Goal: Navigation & Orientation: Find specific page/section

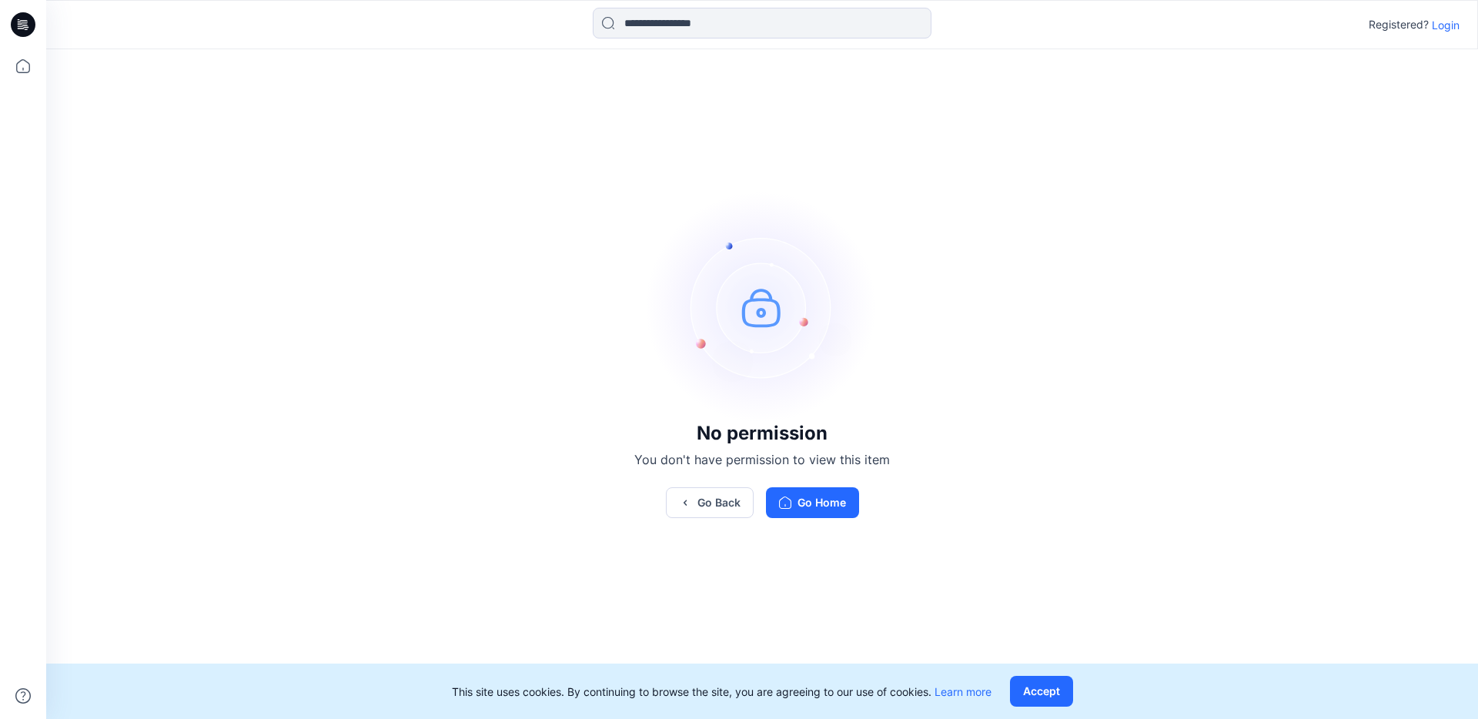
click at [1450, 28] on p "Login" at bounding box center [1445, 25] width 28 height 16
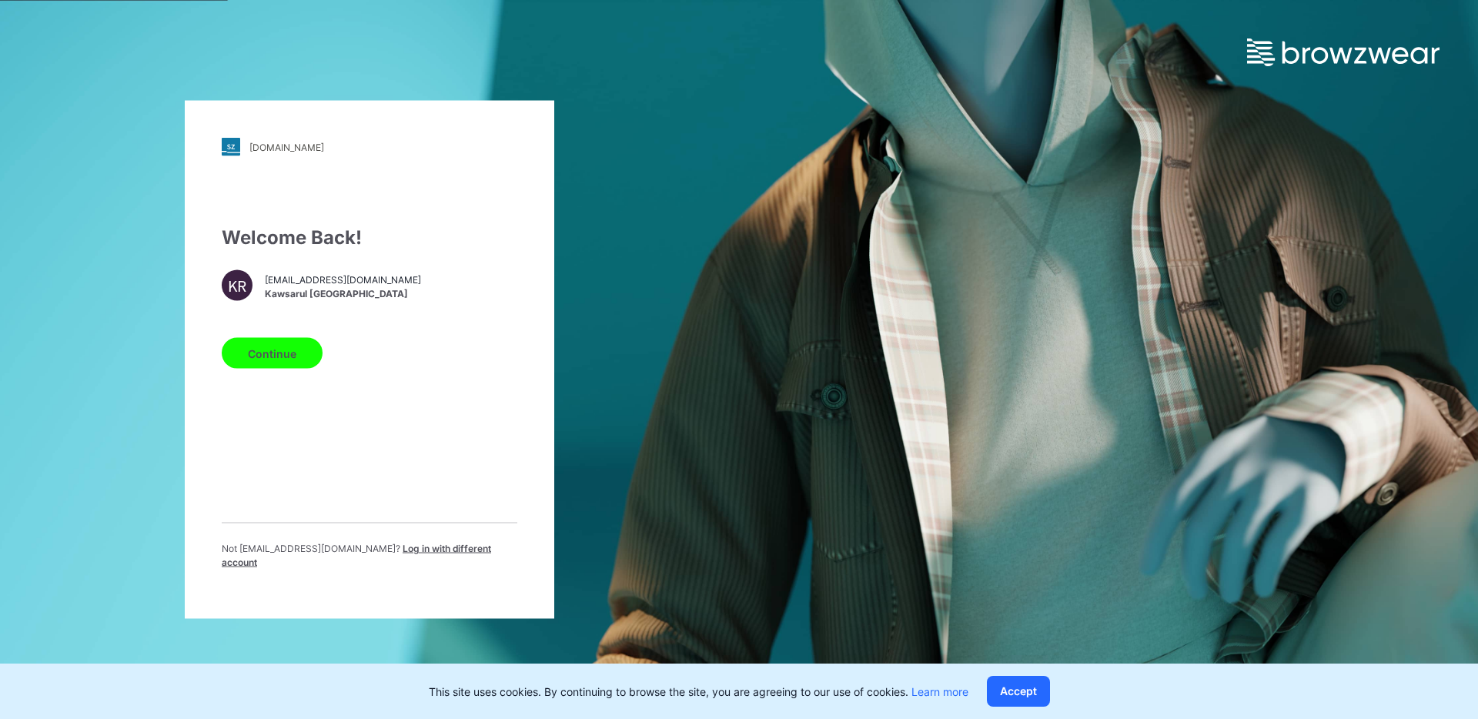
click at [295, 356] on button "Continue" at bounding box center [272, 353] width 101 height 31
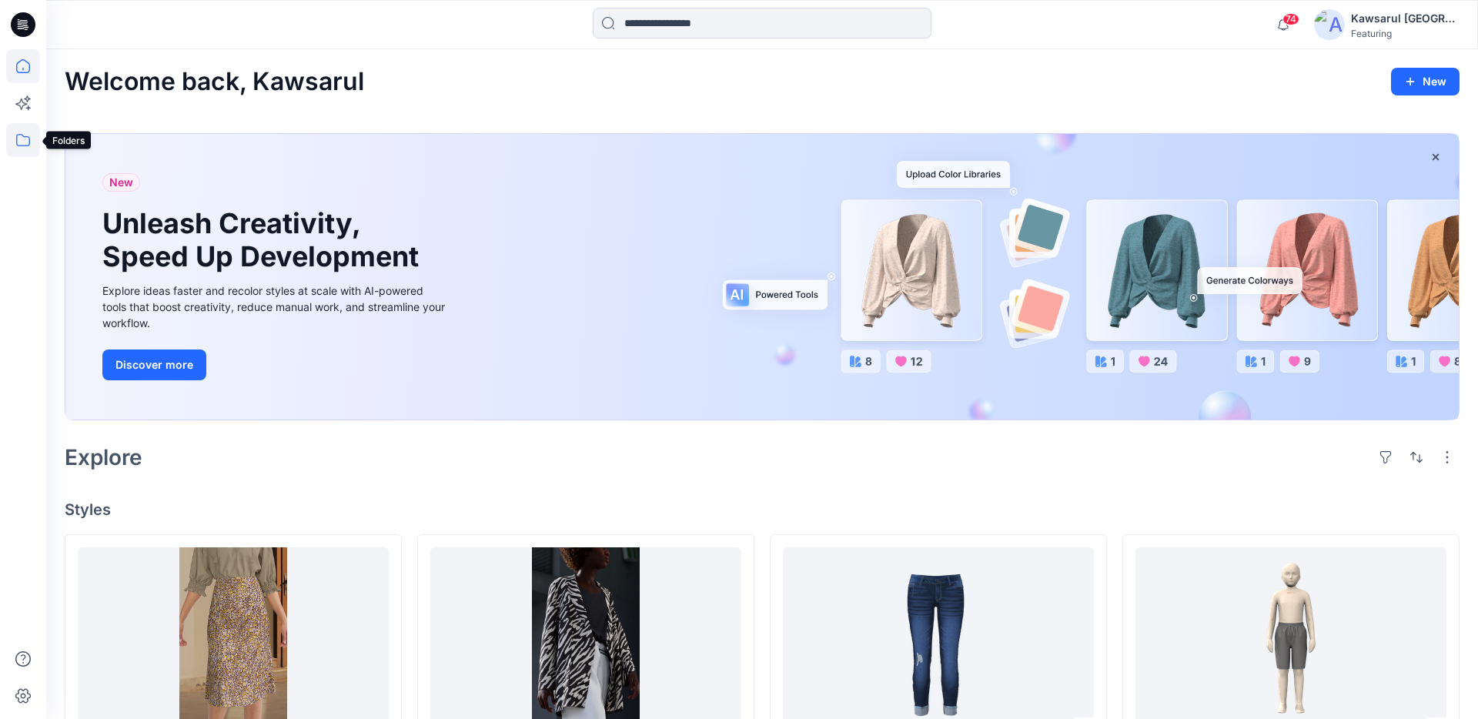
click at [25, 142] on icon at bounding box center [23, 140] width 34 height 34
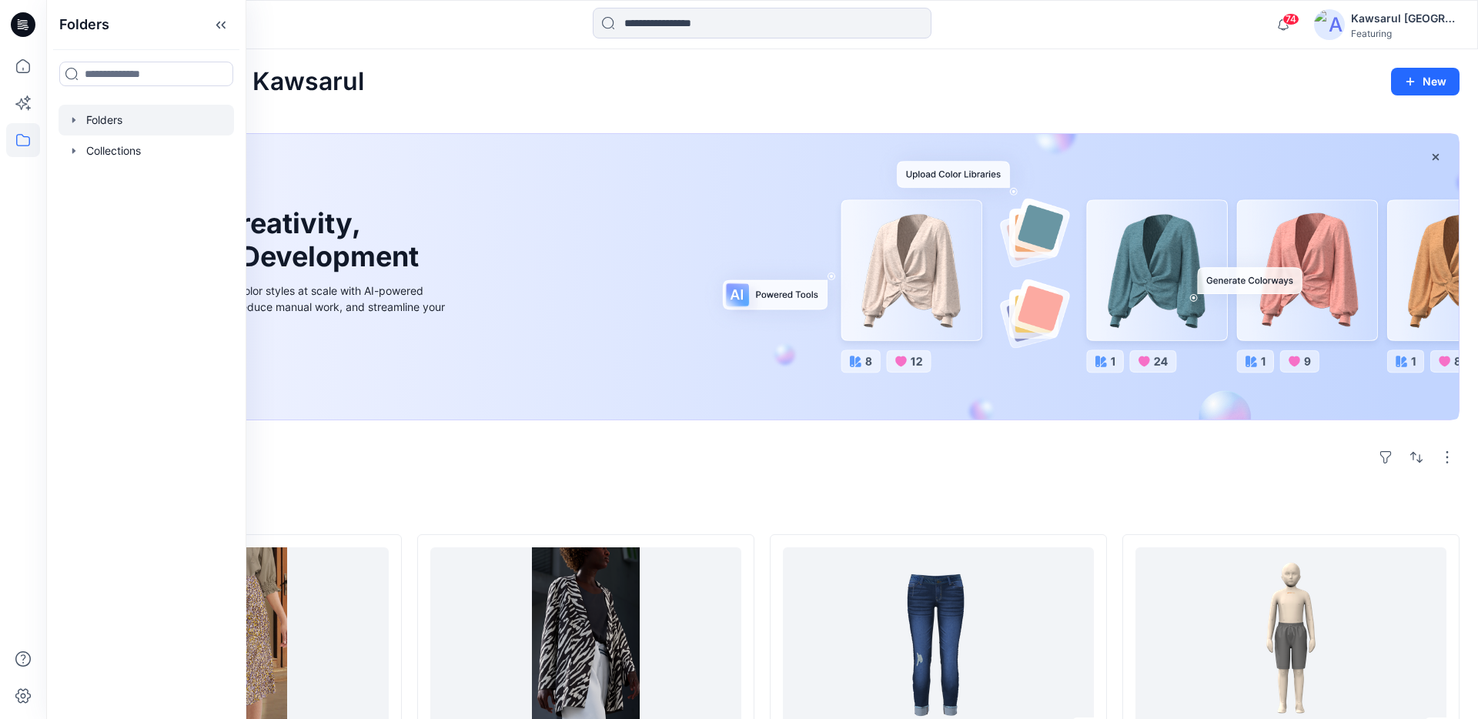
click at [143, 124] on div at bounding box center [145, 120] width 175 height 31
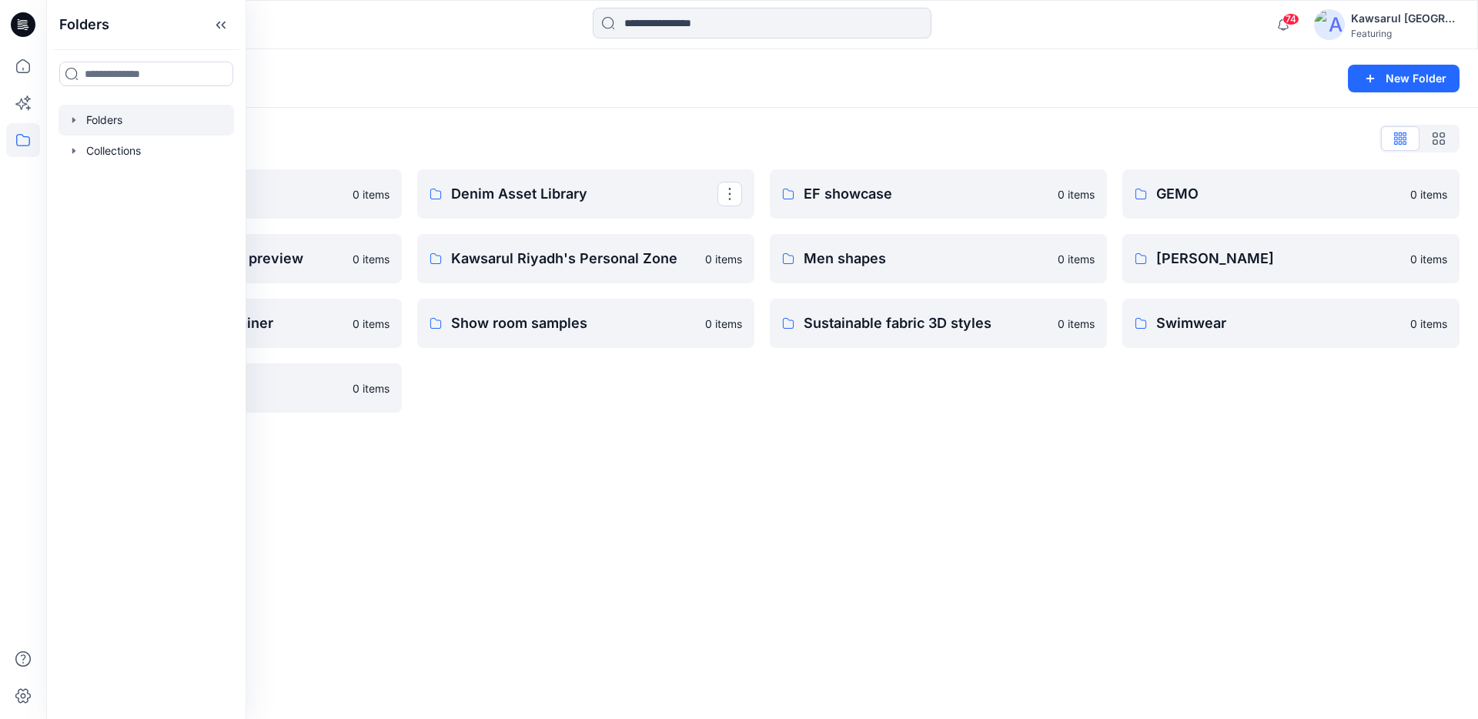
click at [523, 167] on div "Folders List Basic patterns 0 items HSE items for internal preview 0 items Prac…" at bounding box center [761, 269] width 1431 height 323
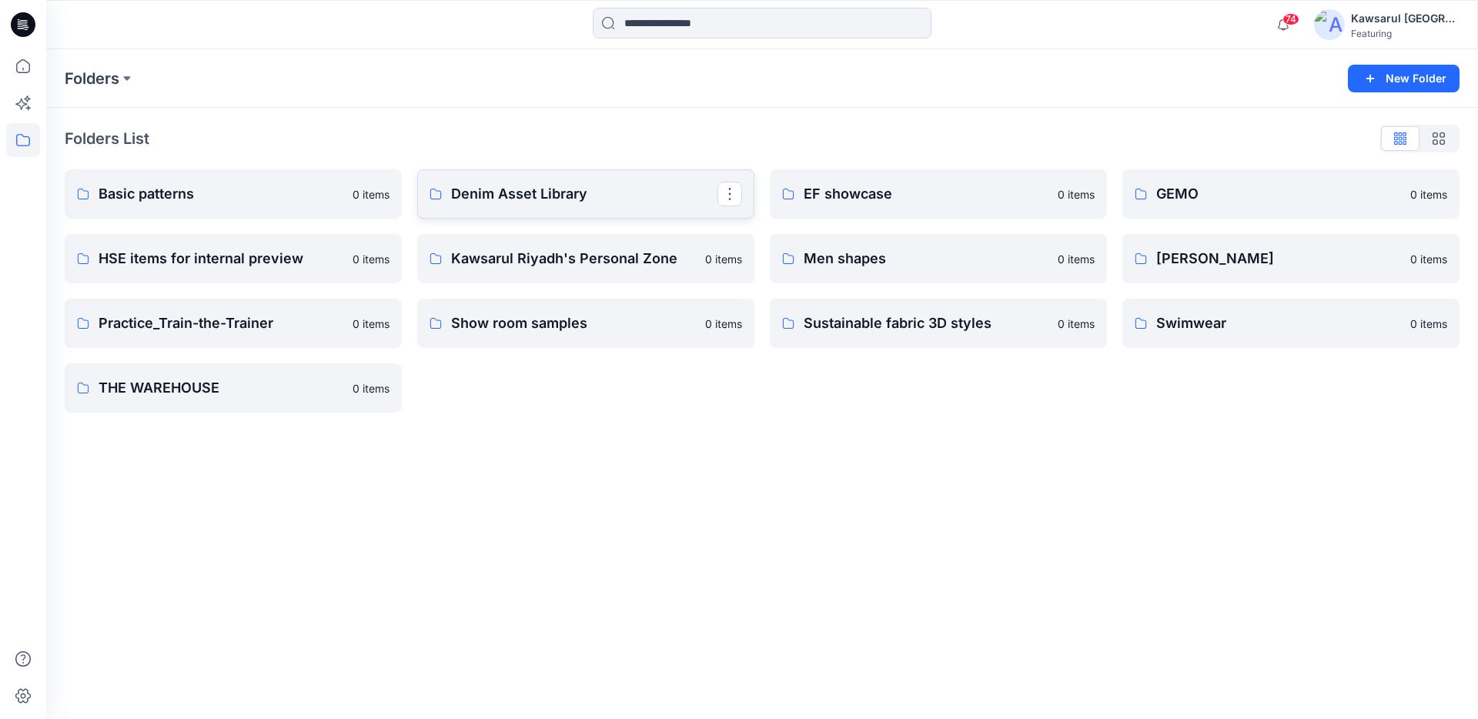
click at [542, 188] on p "Denim Asset Library" at bounding box center [584, 194] width 266 height 22
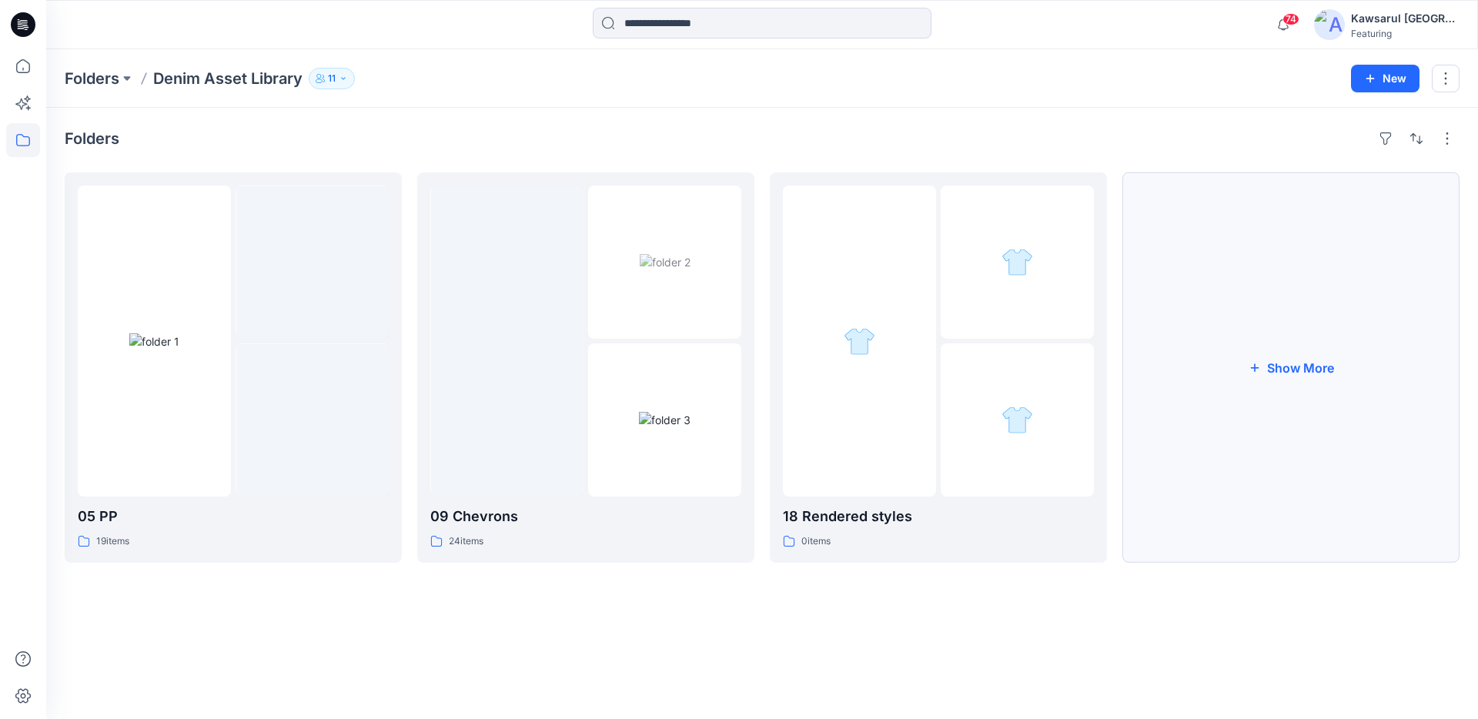
click at [1267, 355] on button "Show More" at bounding box center [1290, 367] width 337 height 390
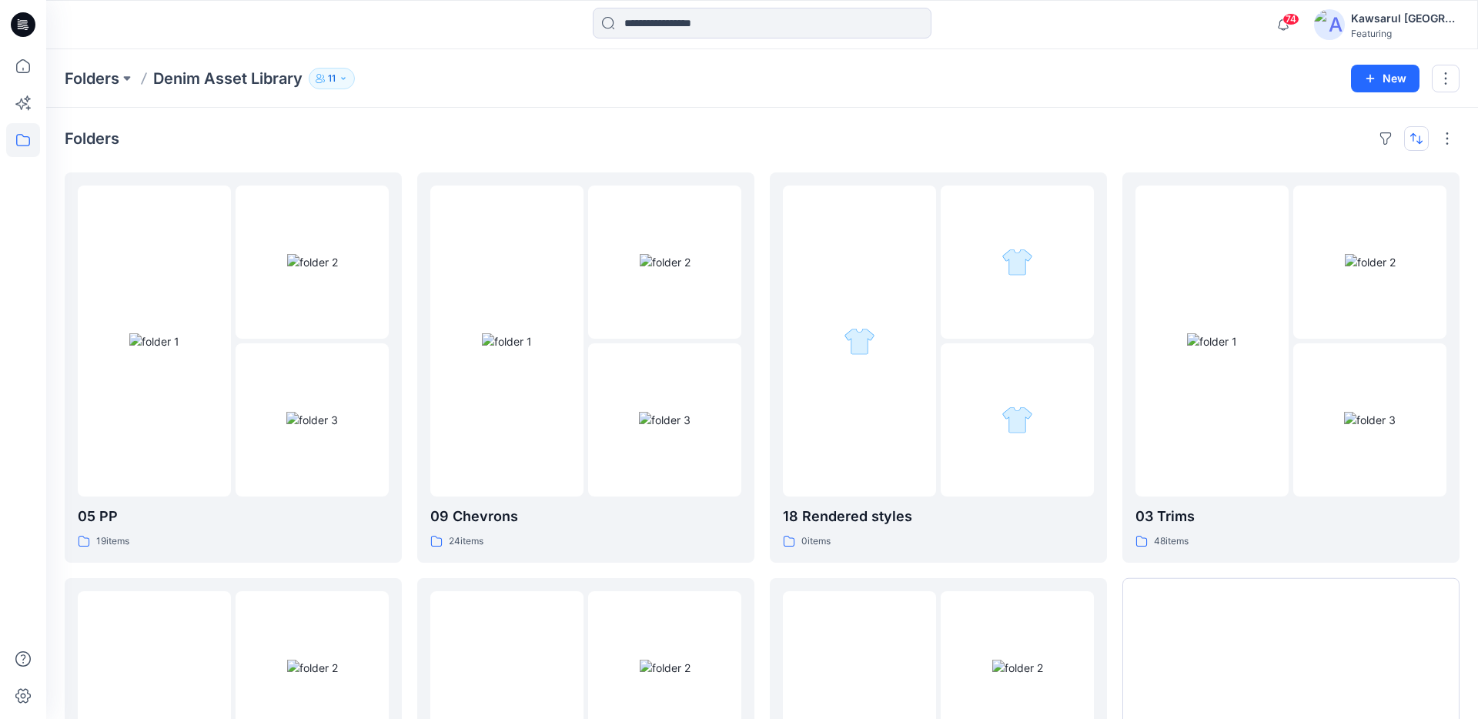
click at [1418, 135] on button "button" at bounding box center [1416, 138] width 25 height 25
click at [1341, 217] on p "A to Z" at bounding box center [1364, 212] width 97 height 16
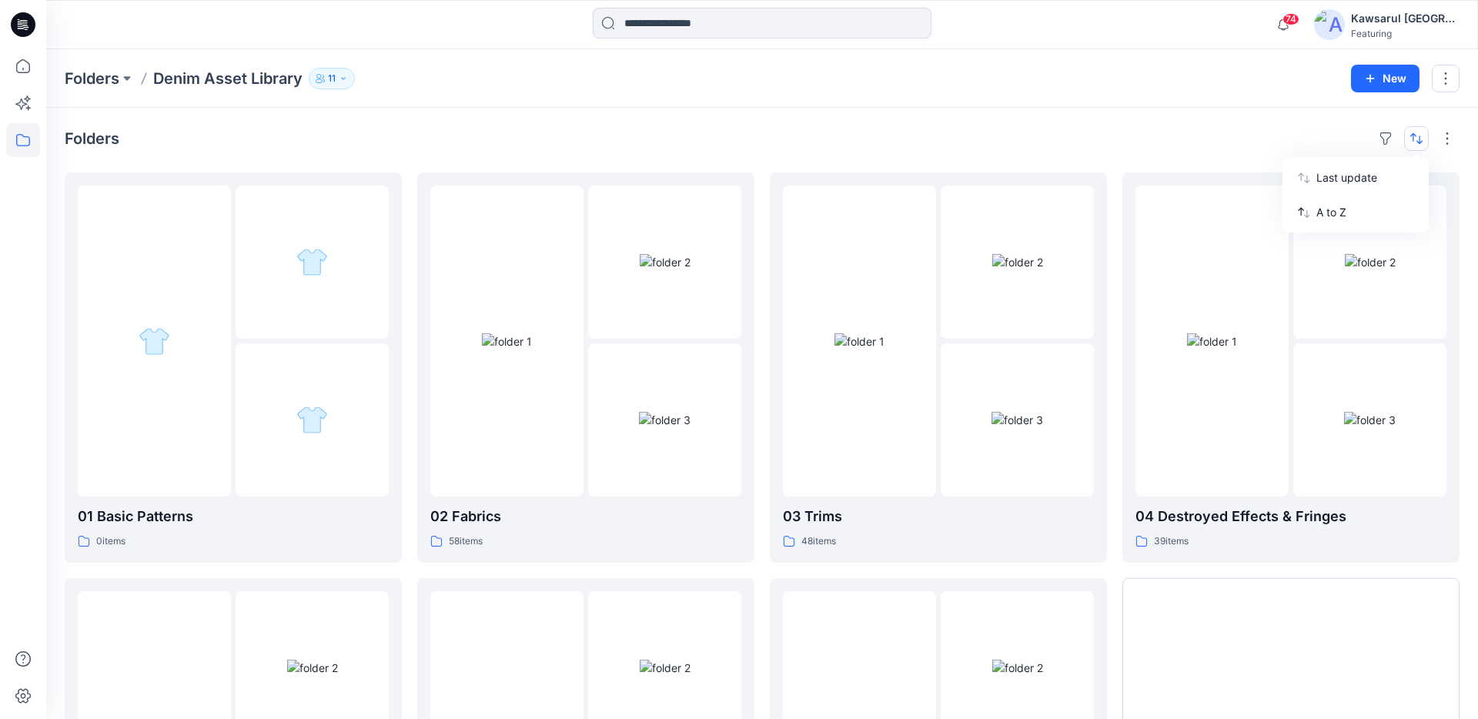
click at [935, 132] on div "Folders Last update A to Z" at bounding box center [762, 138] width 1394 height 25
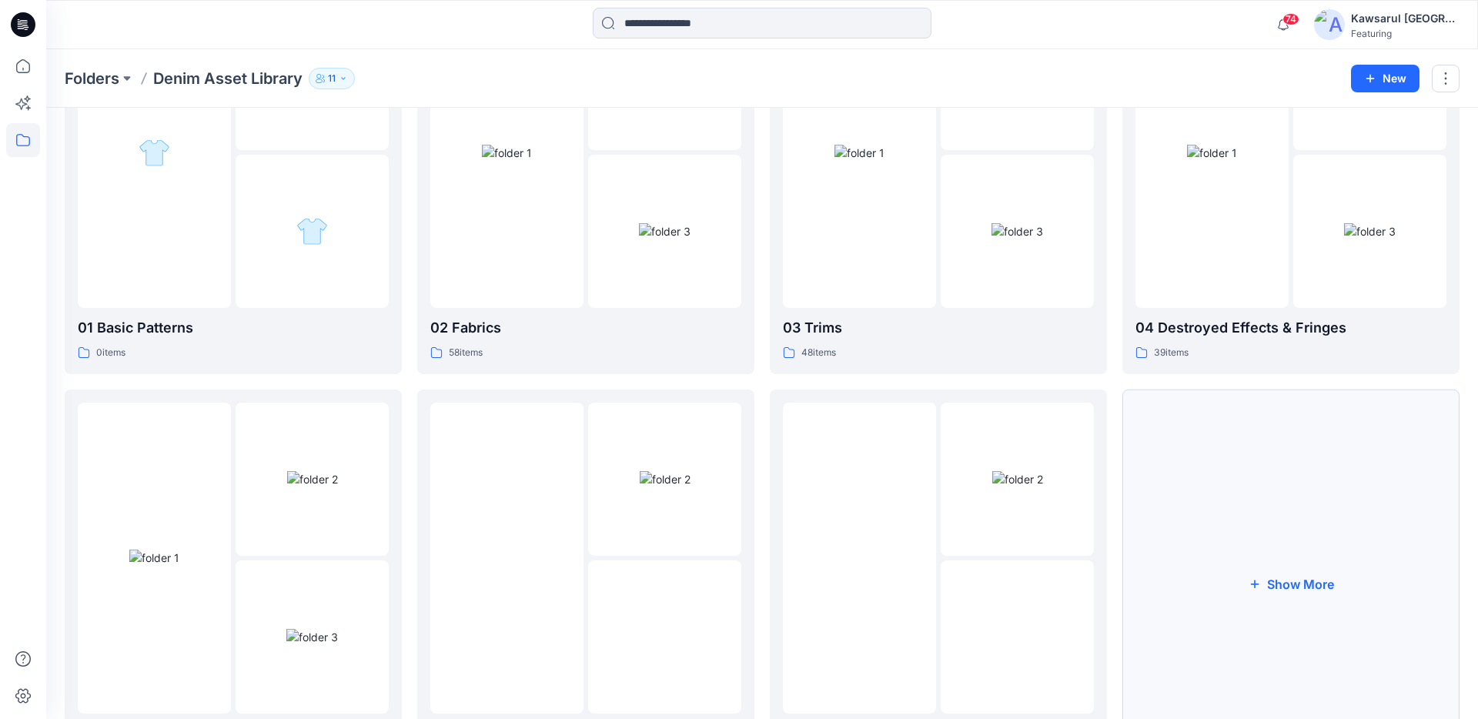
scroll to position [148, 0]
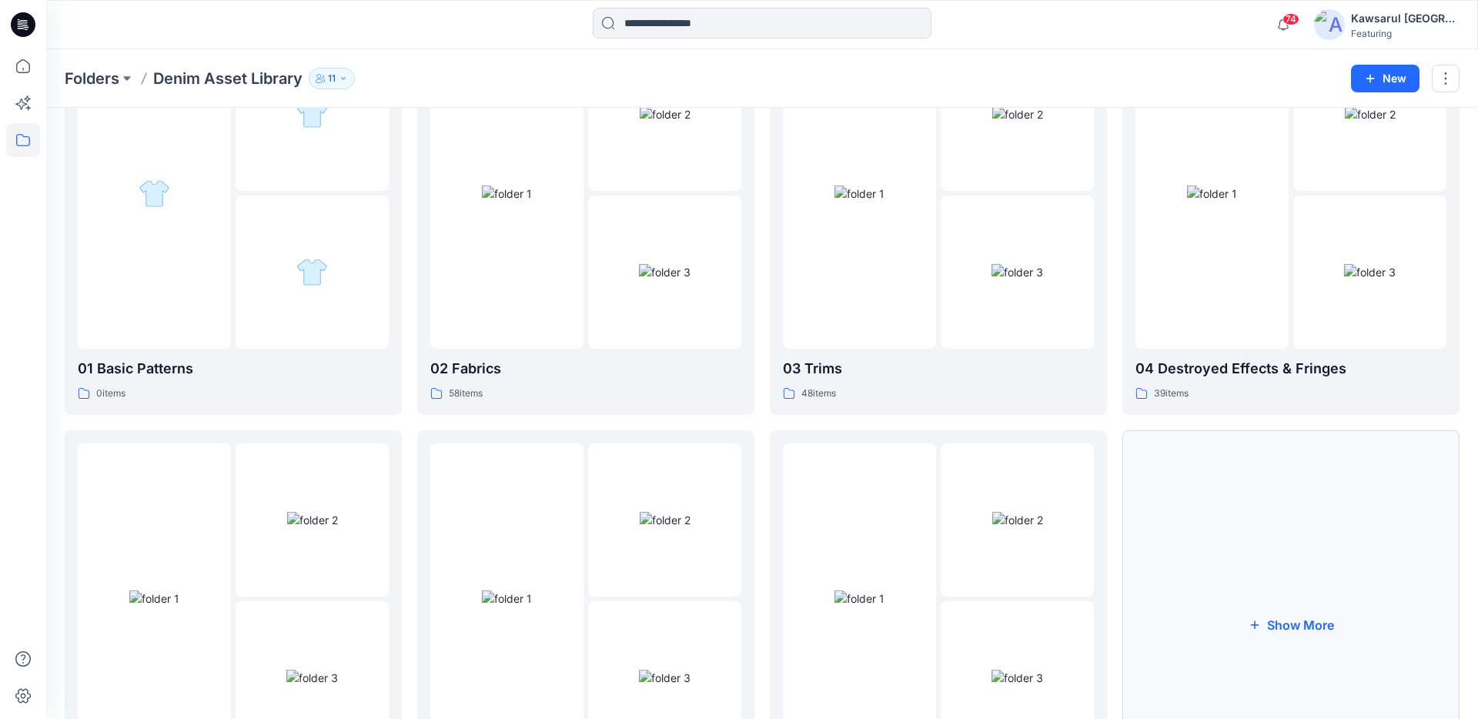
click at [1235, 575] on button "Show More" at bounding box center [1290, 625] width 337 height 390
drag, startPoint x: 1235, startPoint y: 575, endPoint x: 1251, endPoint y: 584, distance: 18.6
click at [1236, 576] on div at bounding box center [1211, 598] width 153 height 311
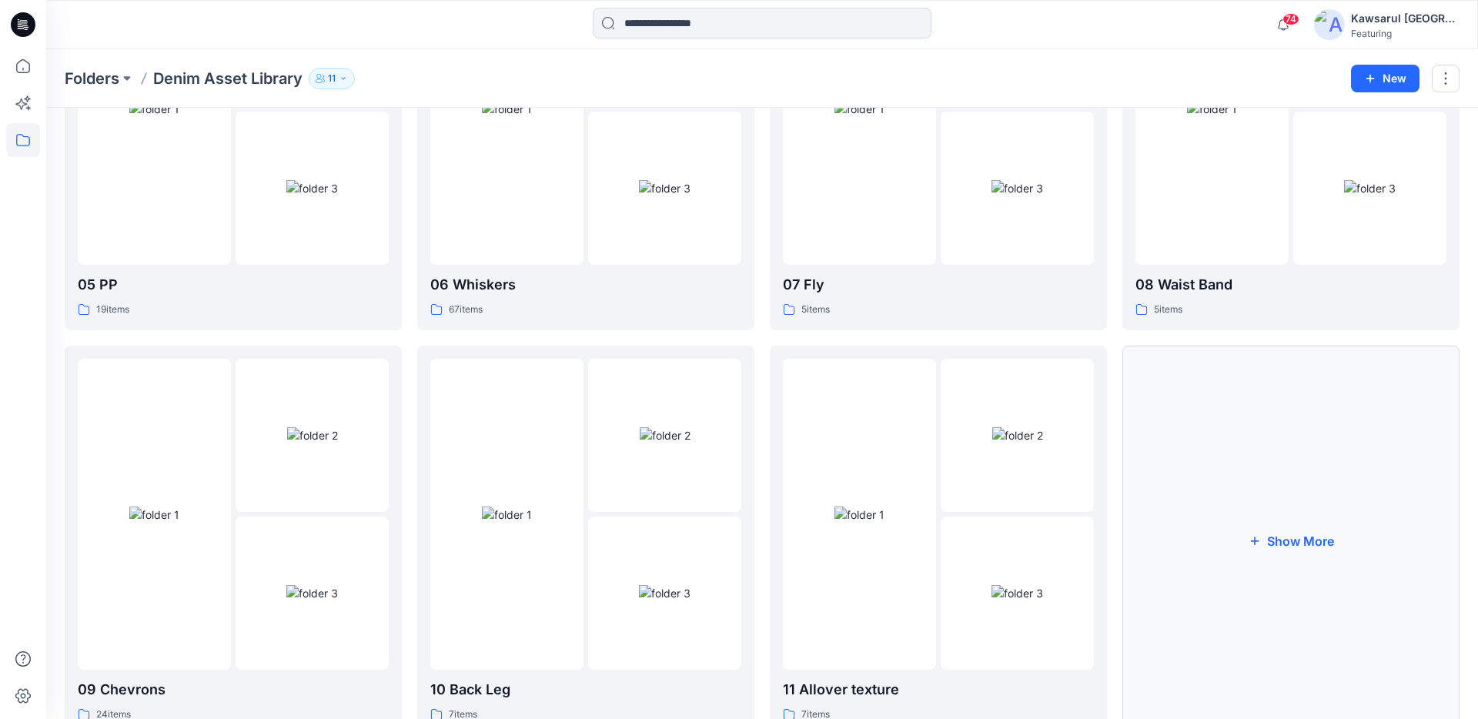
click at [1256, 534] on icon "button" at bounding box center [1254, 540] width 12 height 12
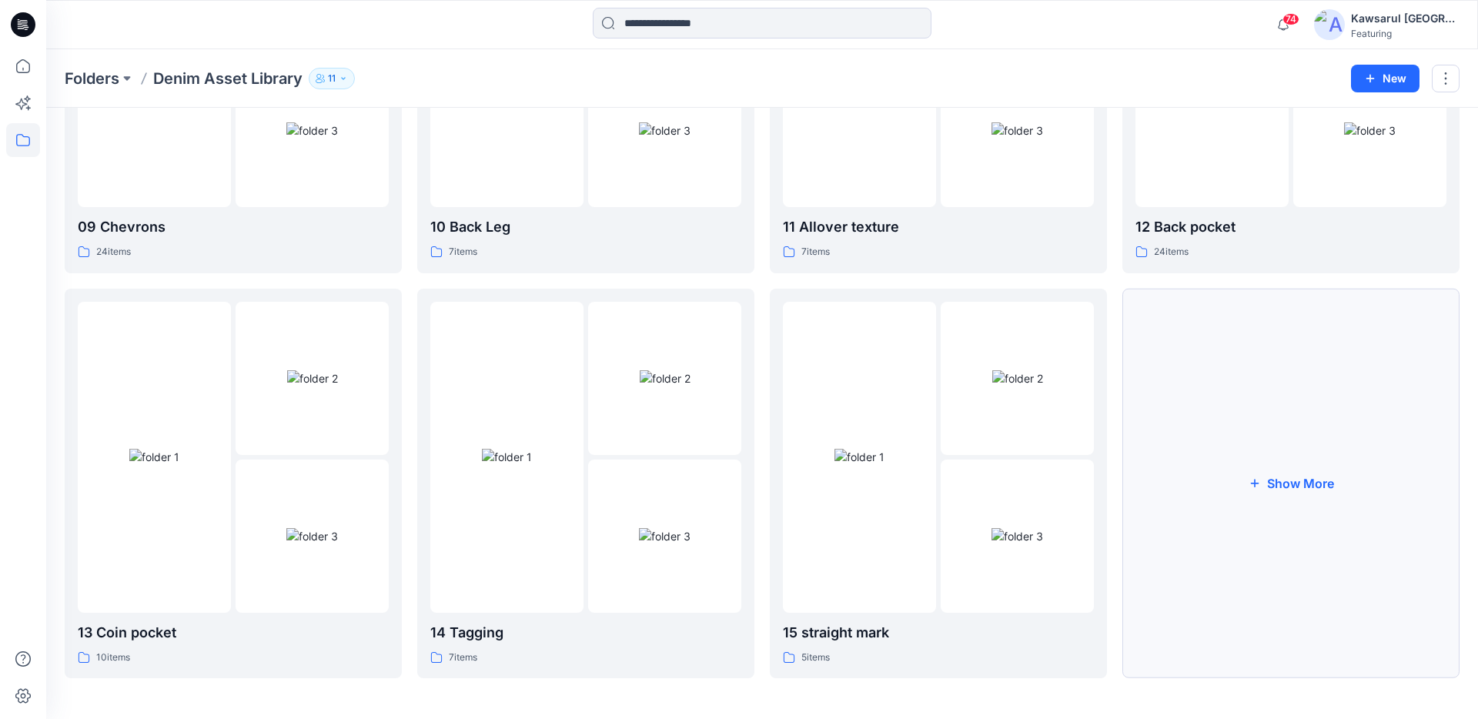
scroll to position [1102, 0]
click at [1301, 529] on button "Show More" at bounding box center [1290, 481] width 337 height 390
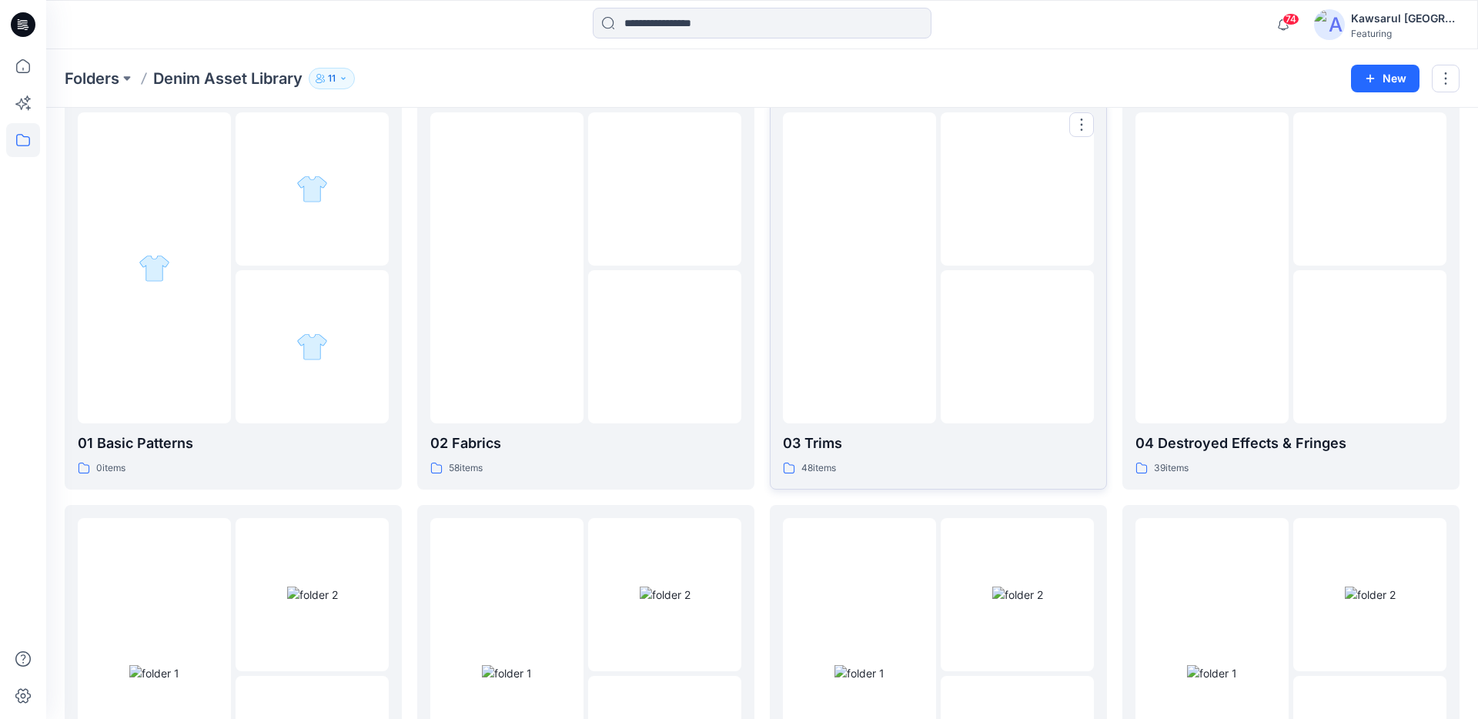
scroll to position [58, 0]
